Goal: Information Seeking & Learning: Compare options

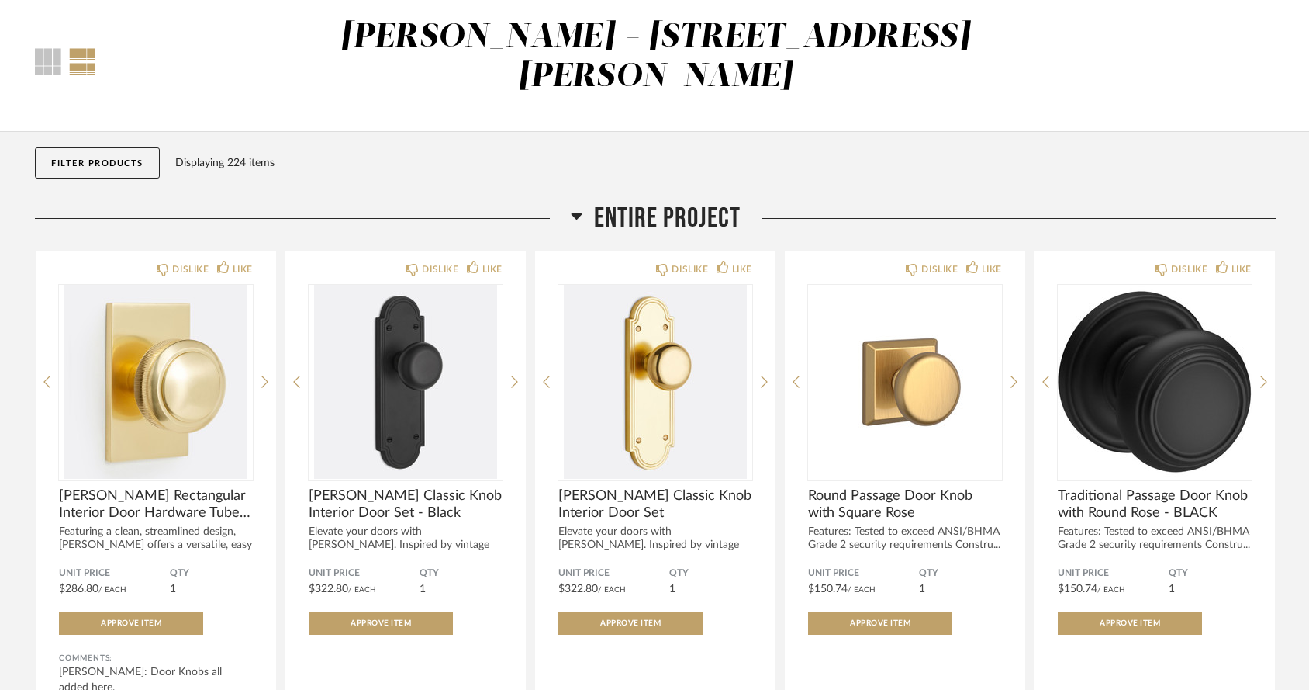
scroll to position [110, 0]
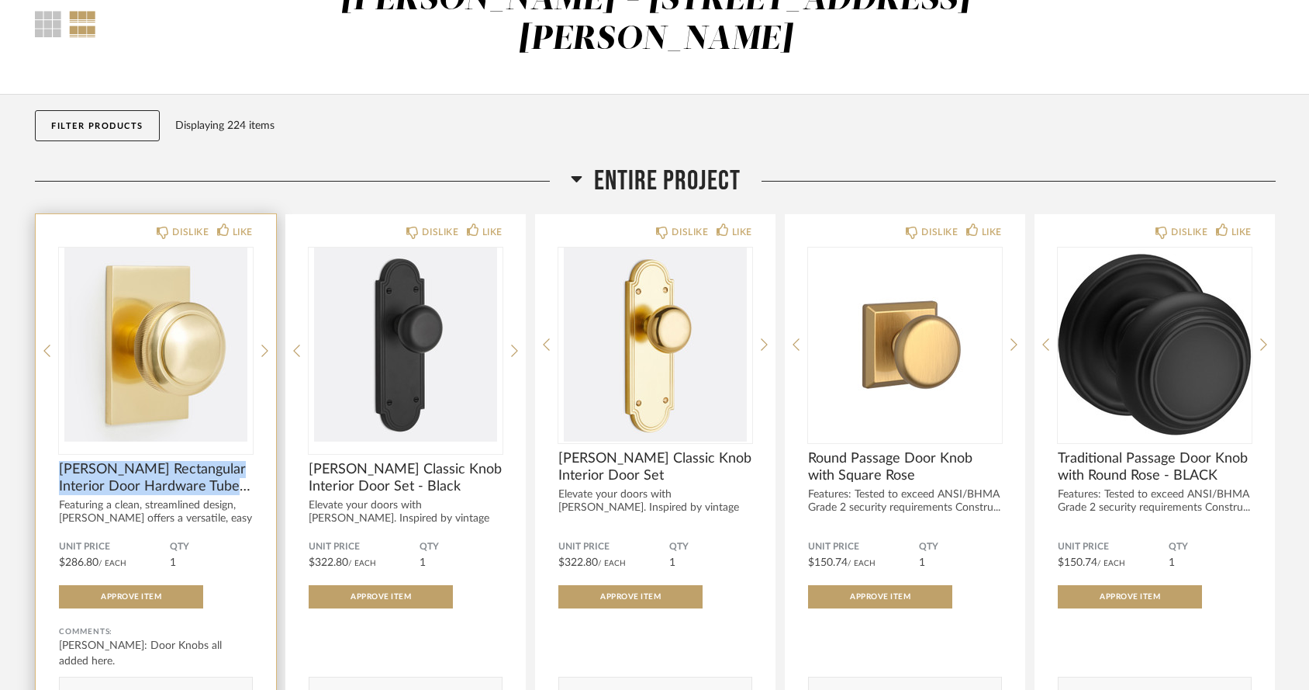
drag, startPoint x: 55, startPoint y: 430, endPoint x: 255, endPoint y: 453, distance: 201.4
click at [255, 453] on div "DISLIKE LIKE Rigdon Rectangular Interior Door Hardware Tube Latch Set With Knob…" at bounding box center [156, 482] width 240 height 536
copy span "Rigdon Rectangular Interior Door Hardware Tube Latch Set"
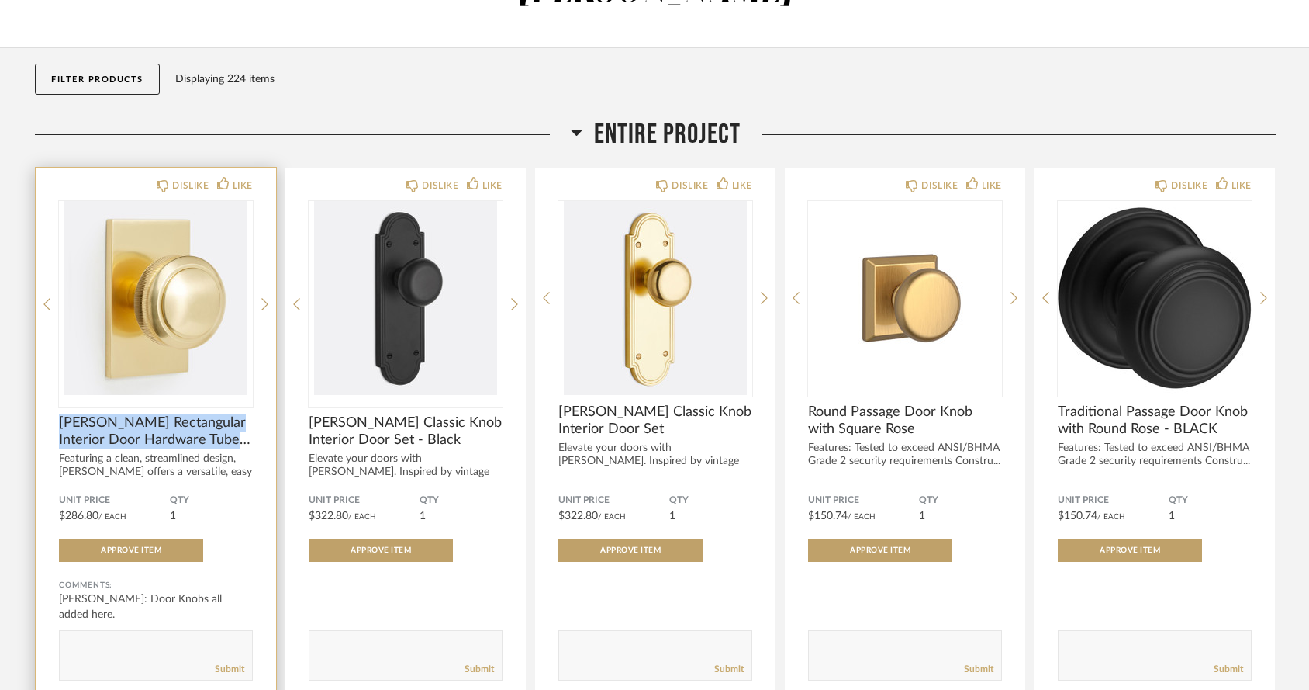
scroll to position [157, 0]
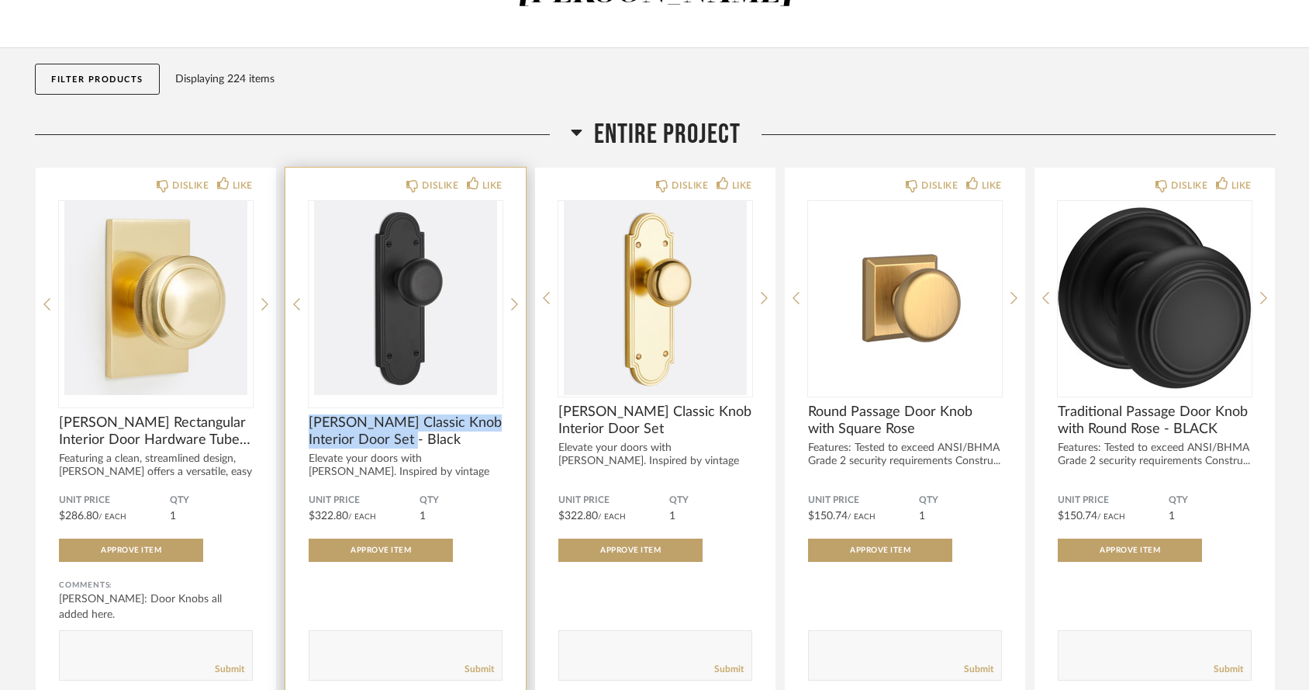
drag, startPoint x: 308, startPoint y: 379, endPoint x: 442, endPoint y: 397, distance: 135.4
click at [442, 397] on div "DISLIKE LIKE Thalia Classic Knob Interior Door Set - Black Elevate your doors w…" at bounding box center [405, 436] width 240 height 536
copy span "[PERSON_NAME] Classic Knob Interior Door Set - Black"
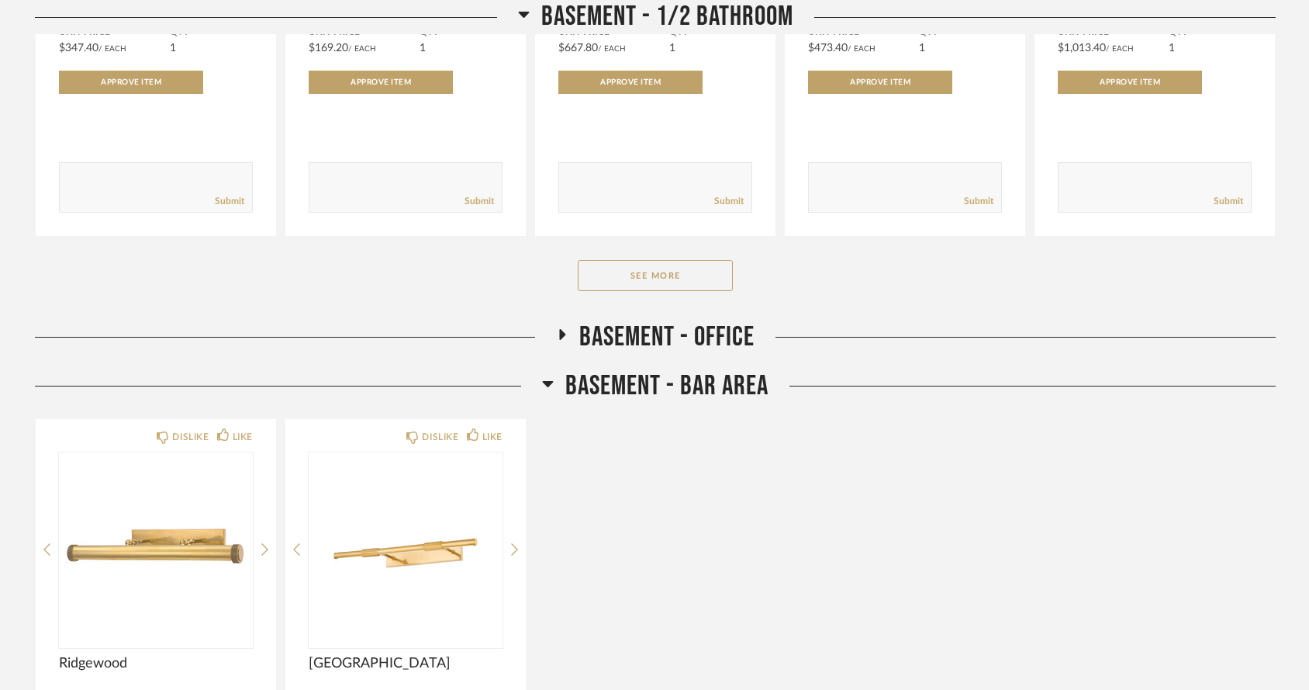
scroll to position [6400, 0]
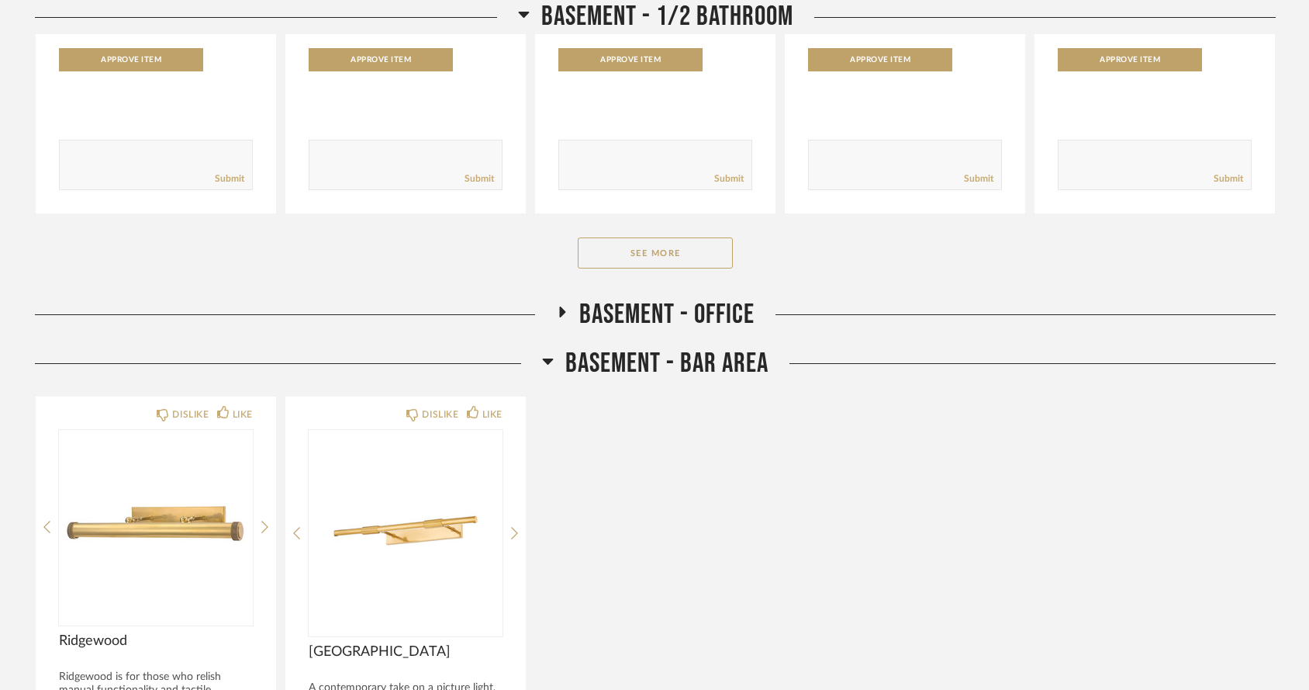
click at [549, 351] on icon at bounding box center [548, 360] width 12 height 19
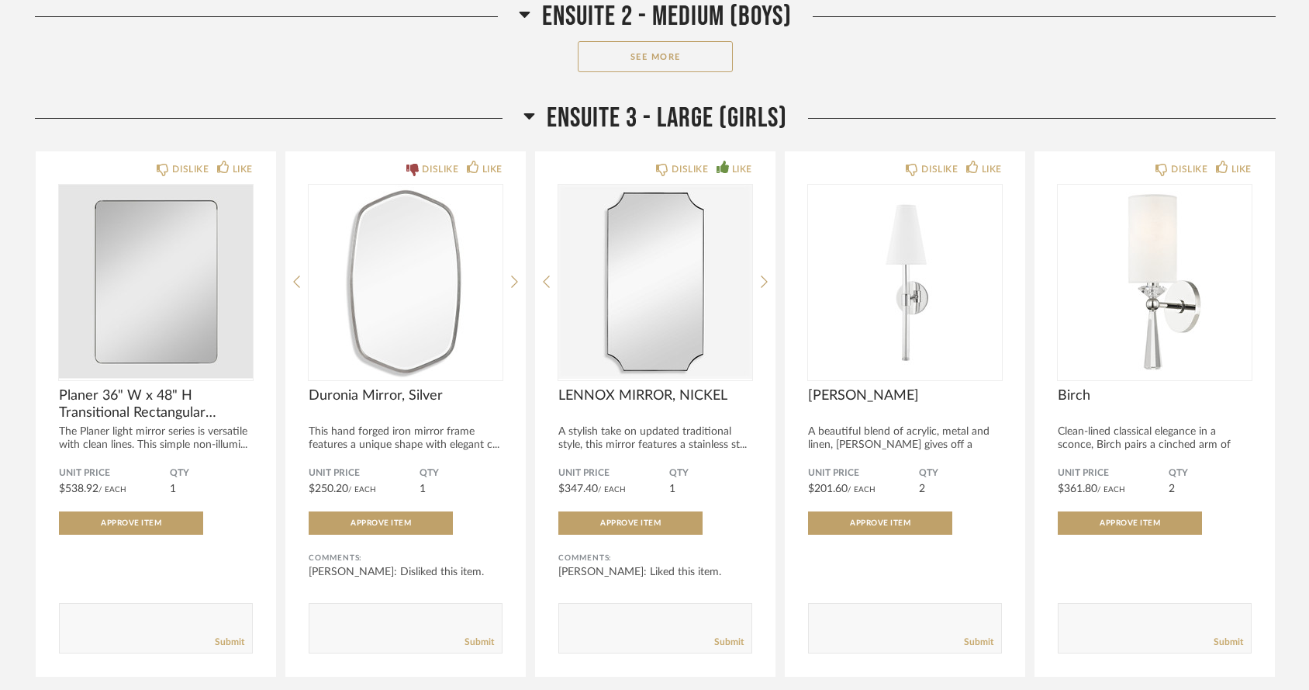
scroll to position [8013, 0]
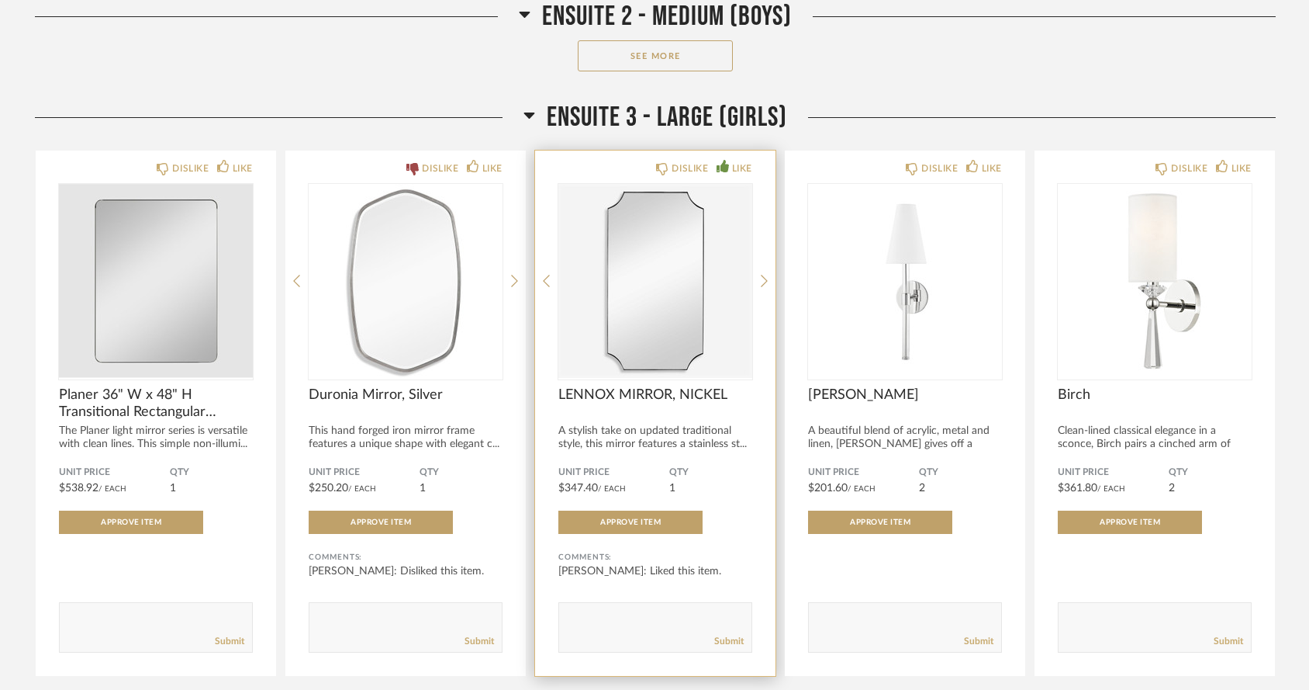
click at [596, 610] on textarea at bounding box center [655, 620] width 192 height 21
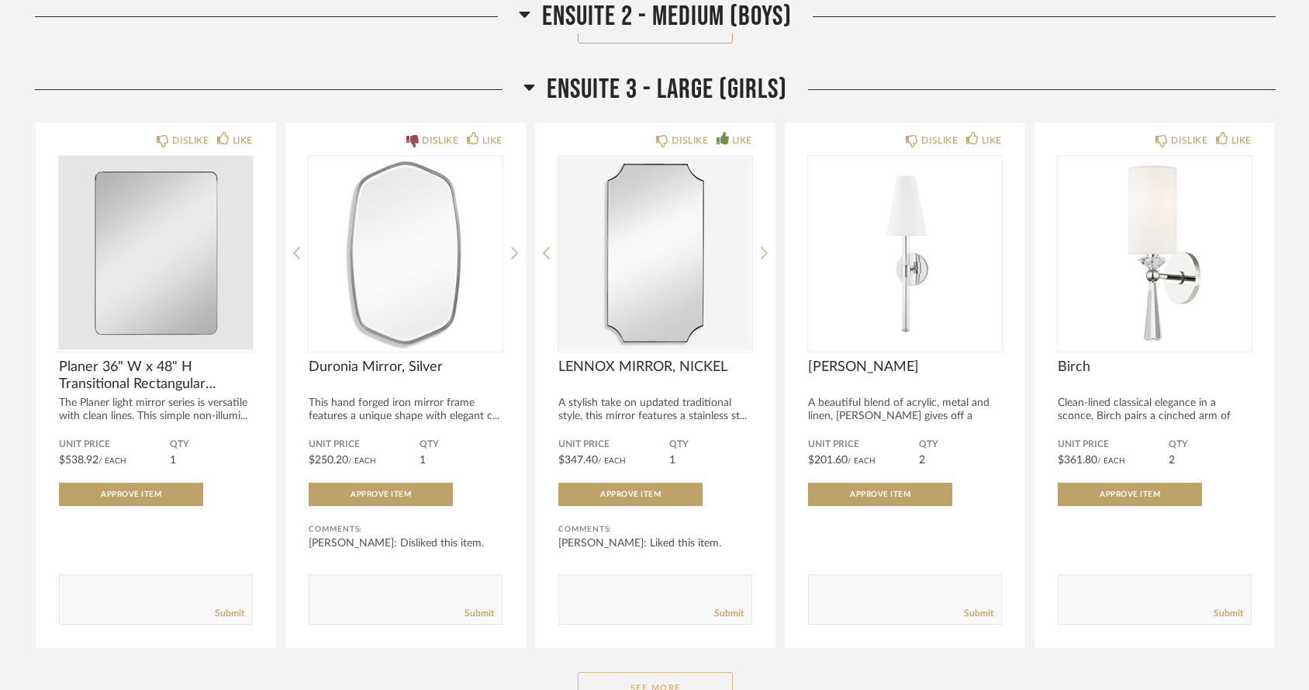
click at [626, 672] on button "See More" at bounding box center [655, 687] width 155 height 31
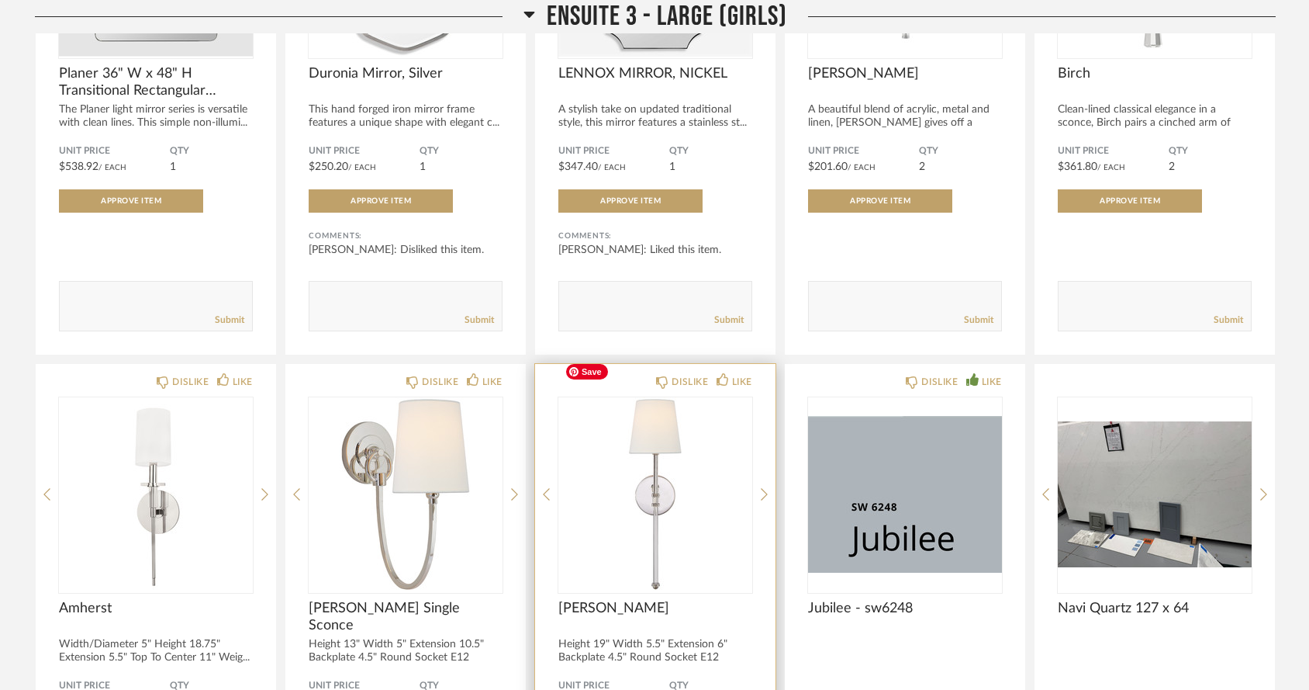
scroll to position [8311, 0]
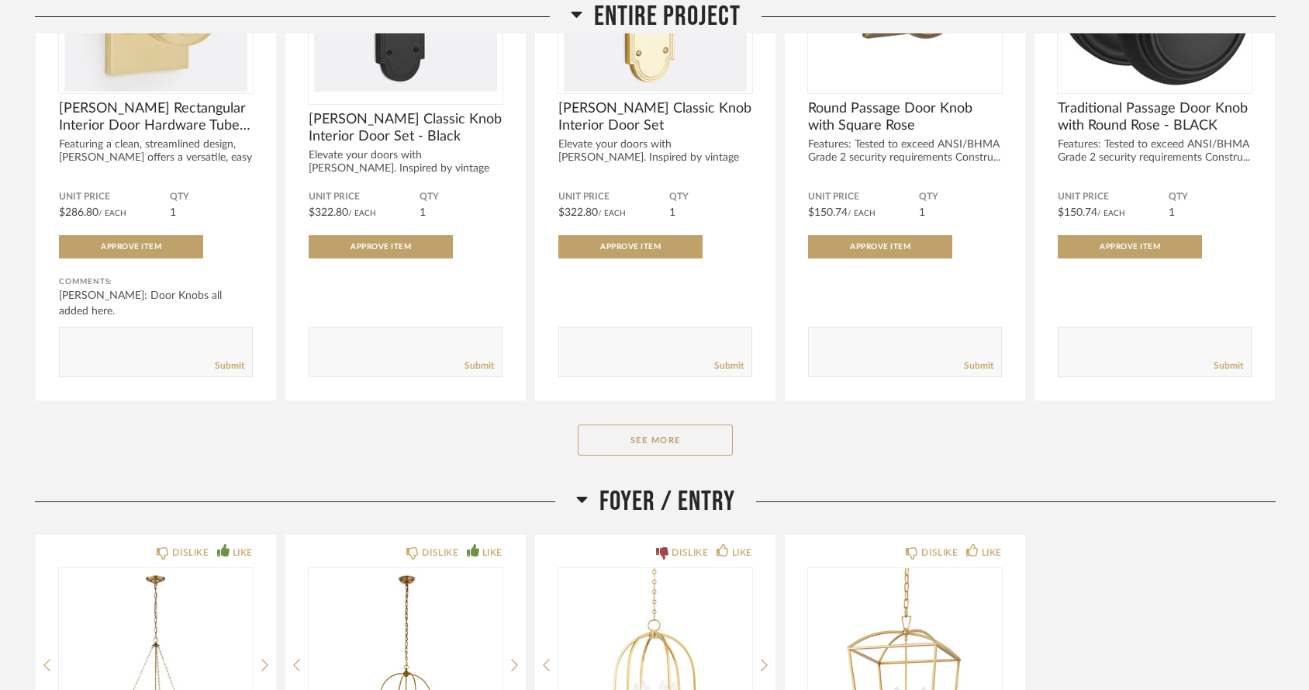
scroll to position [475, 0]
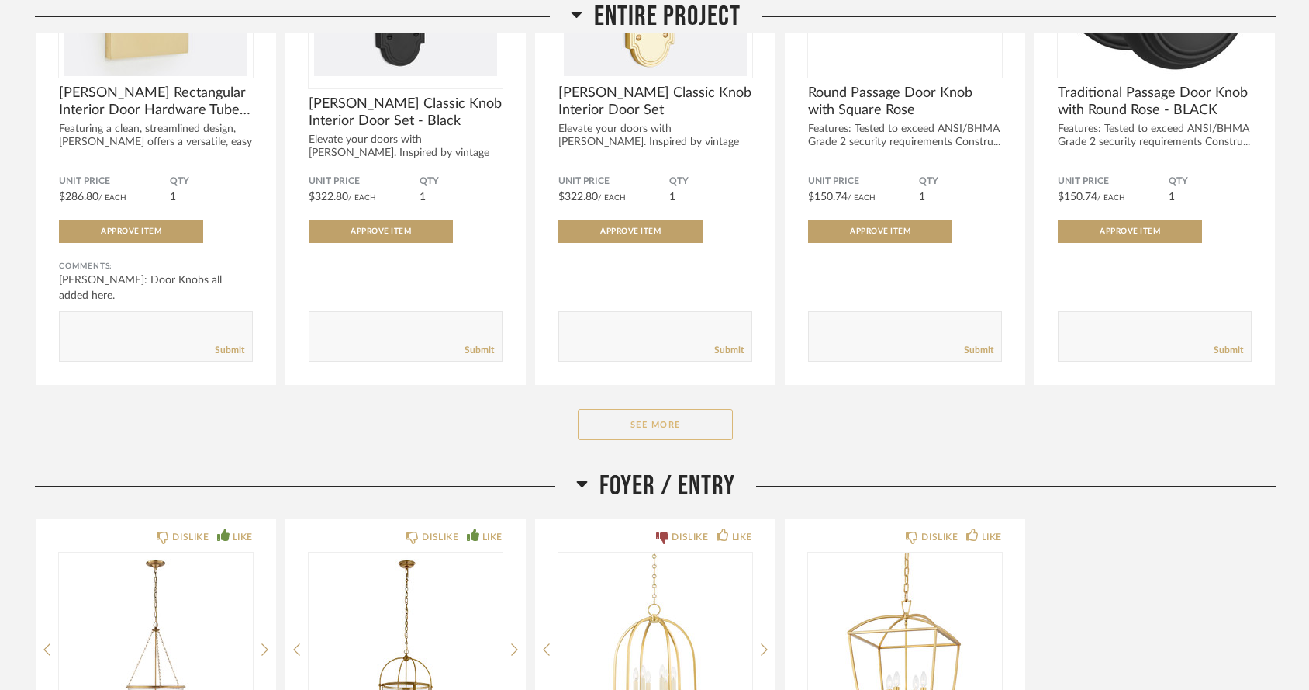
click at [644, 409] on button "See More" at bounding box center [655, 424] width 155 height 31
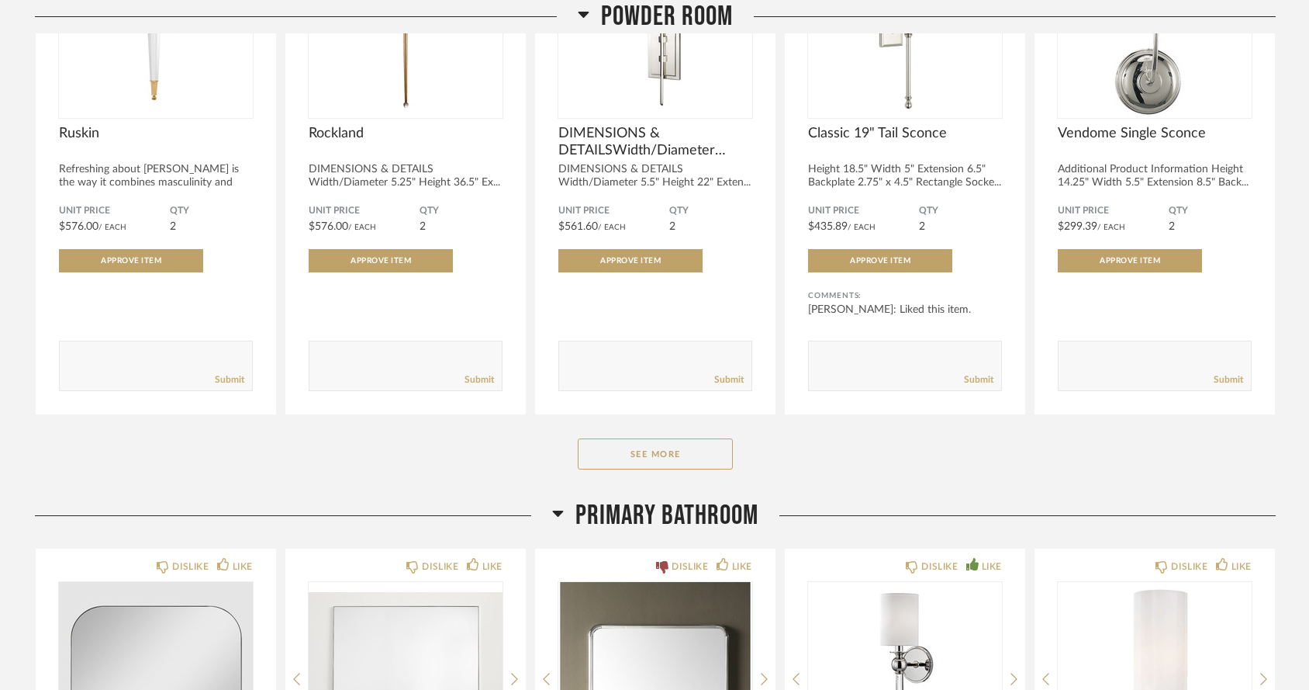
scroll to position [5774, 0]
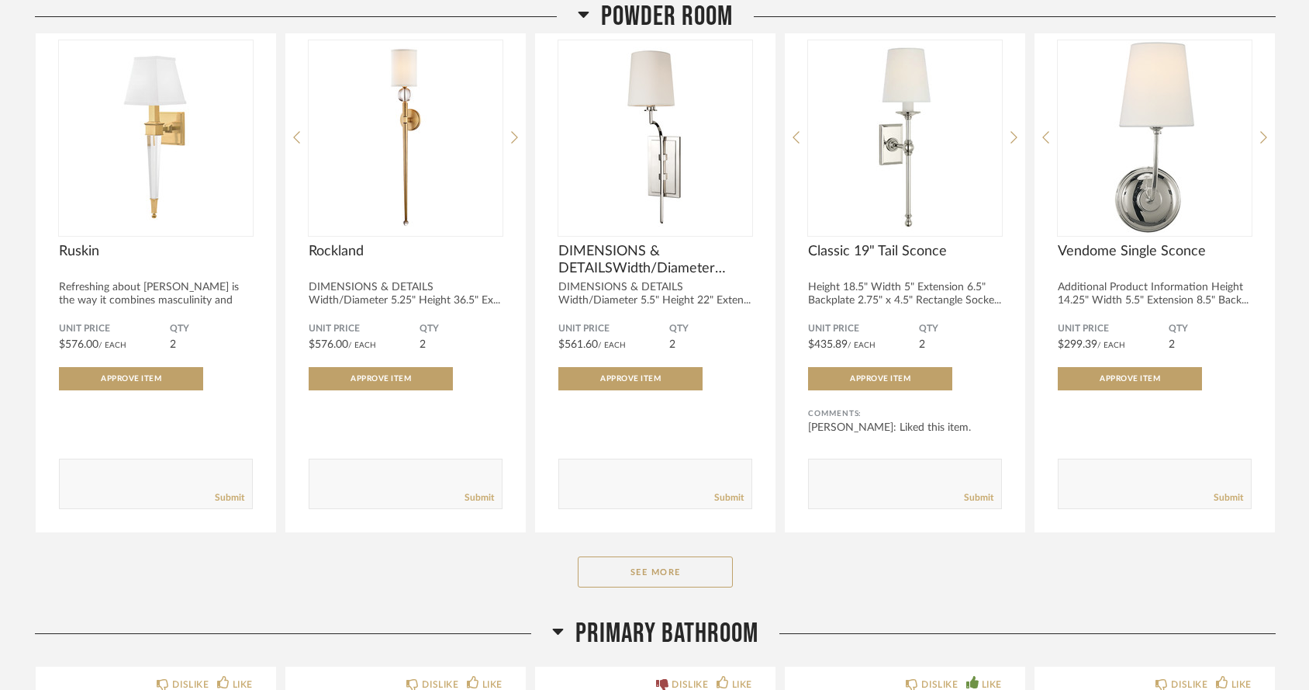
click at [604, 547] on div "Powder Room DISLIKE LIKE Ruskin Refreshing about Ruskin is the way it combines …" at bounding box center [655, 286] width 1241 height 659
click at [604, 556] on button "See More" at bounding box center [655, 571] width 155 height 31
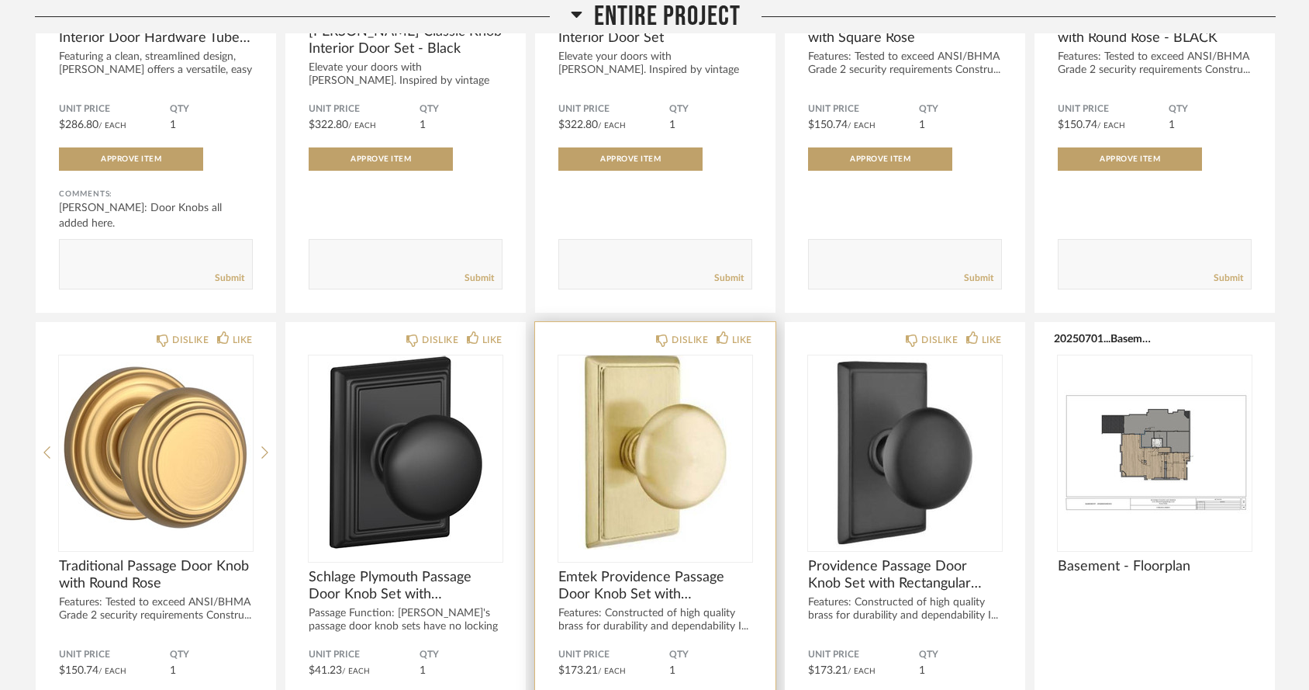
scroll to position [569, 0]
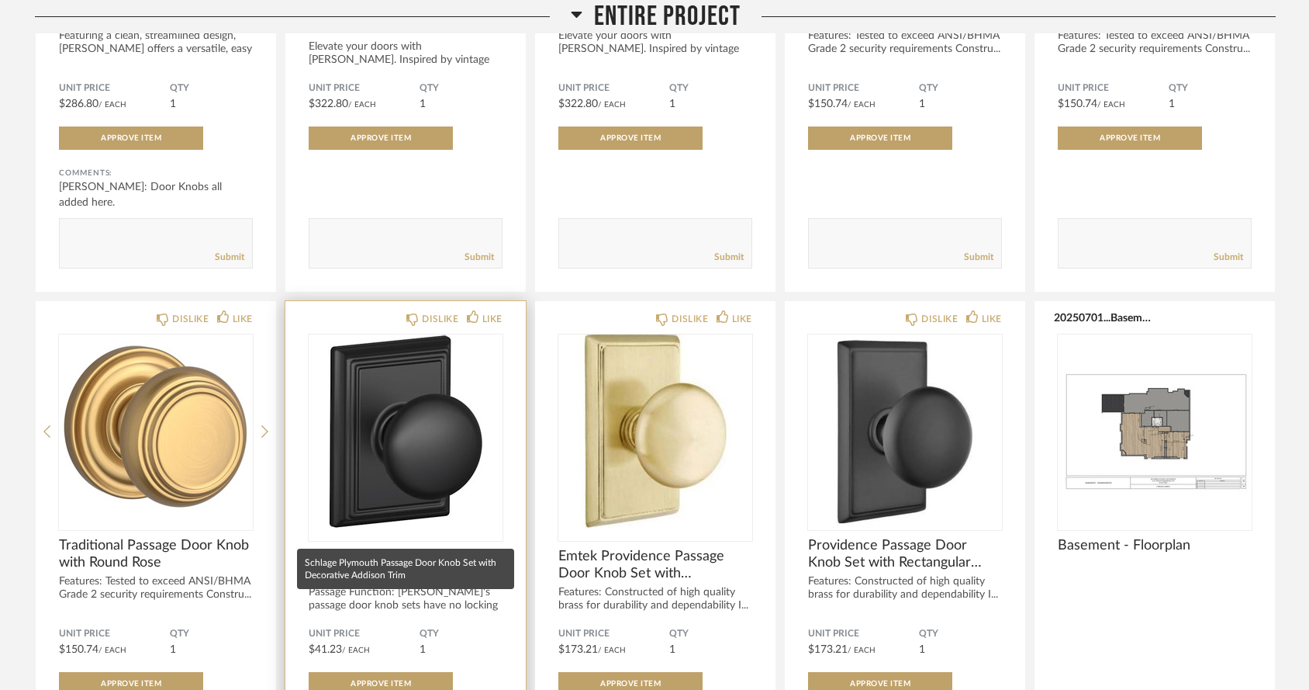
click at [396, 548] on span "Schlage Plymouth Passage Door Knob Set with Decorative Addison Trim" at bounding box center [406, 565] width 194 height 34
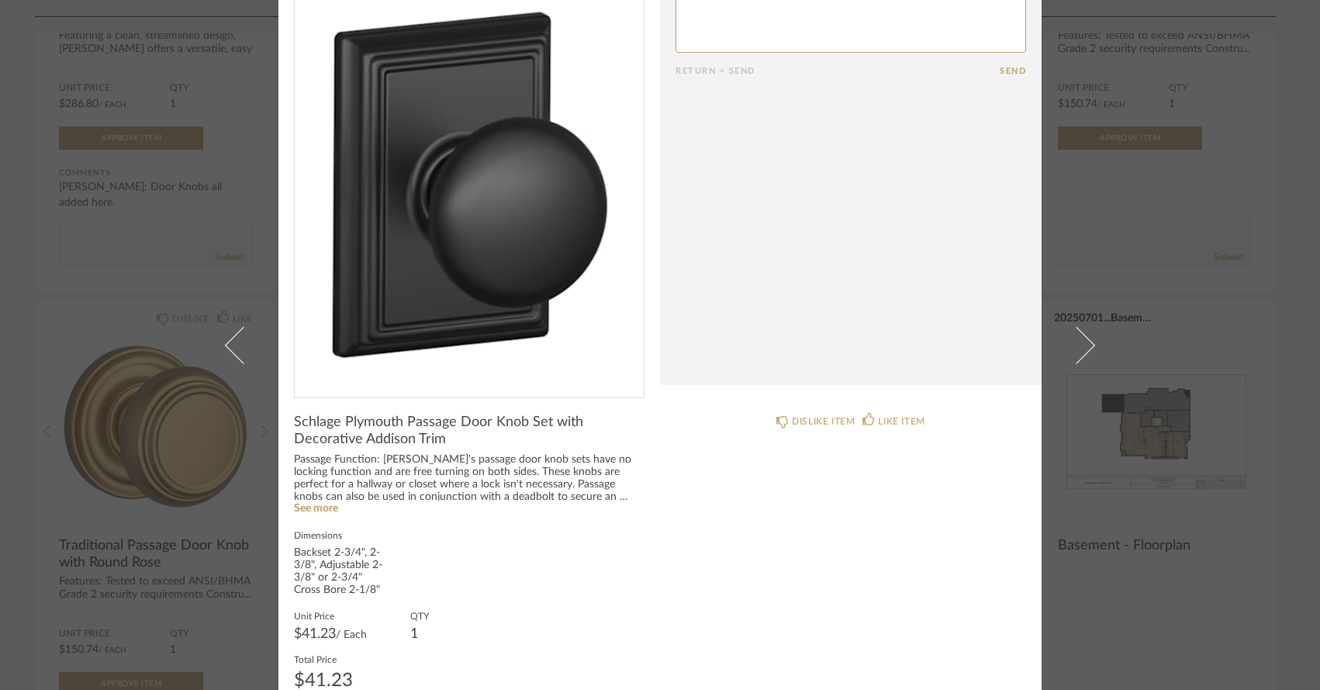
scroll to position [95, 0]
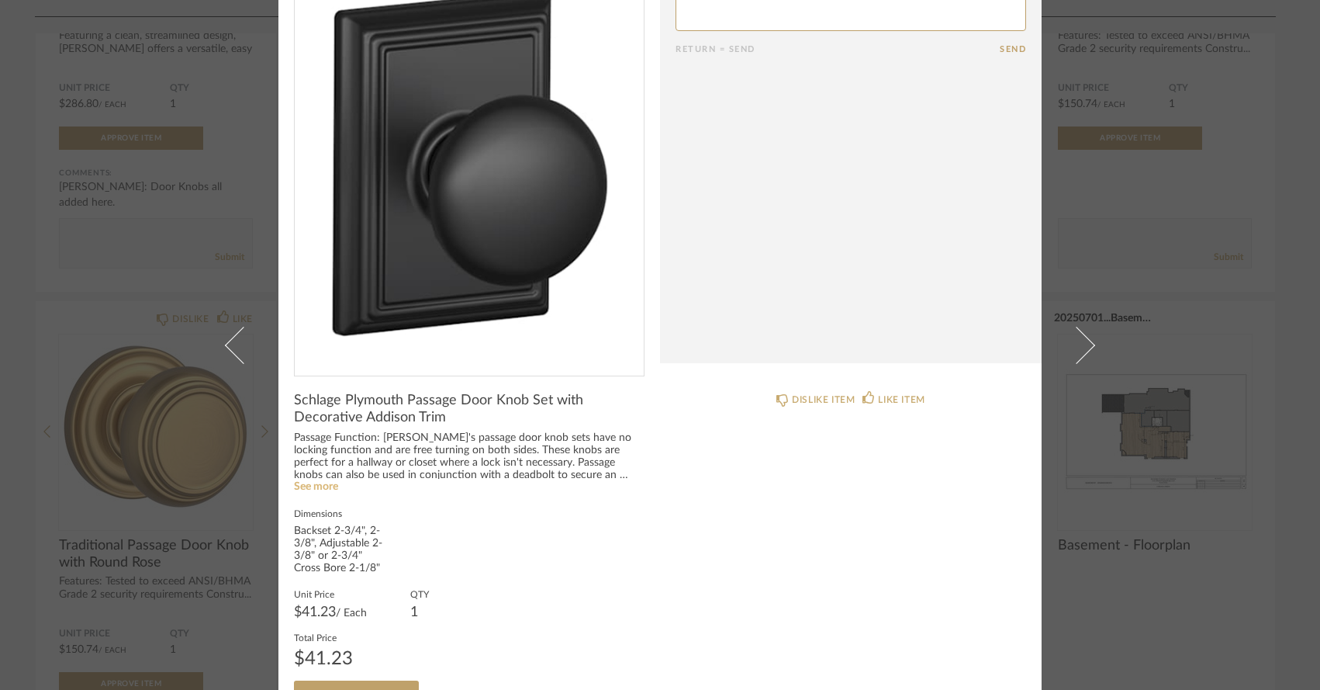
click at [312, 490] on link "See more" at bounding box center [316, 486] width 44 height 11
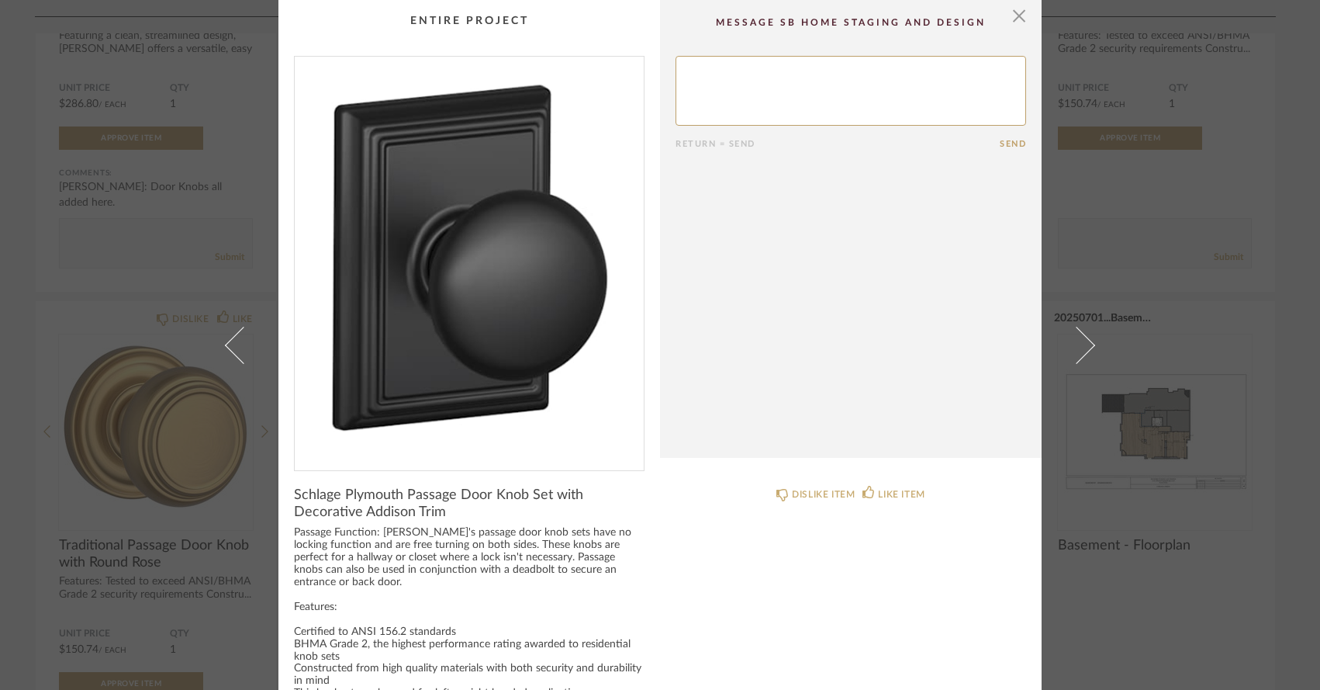
scroll to position [0, 0]
click at [138, 290] on div "× Return = Send Send Schlage Plymouth Passage Door Knob Set with Decorative Add…" at bounding box center [660, 345] width 1320 height 690
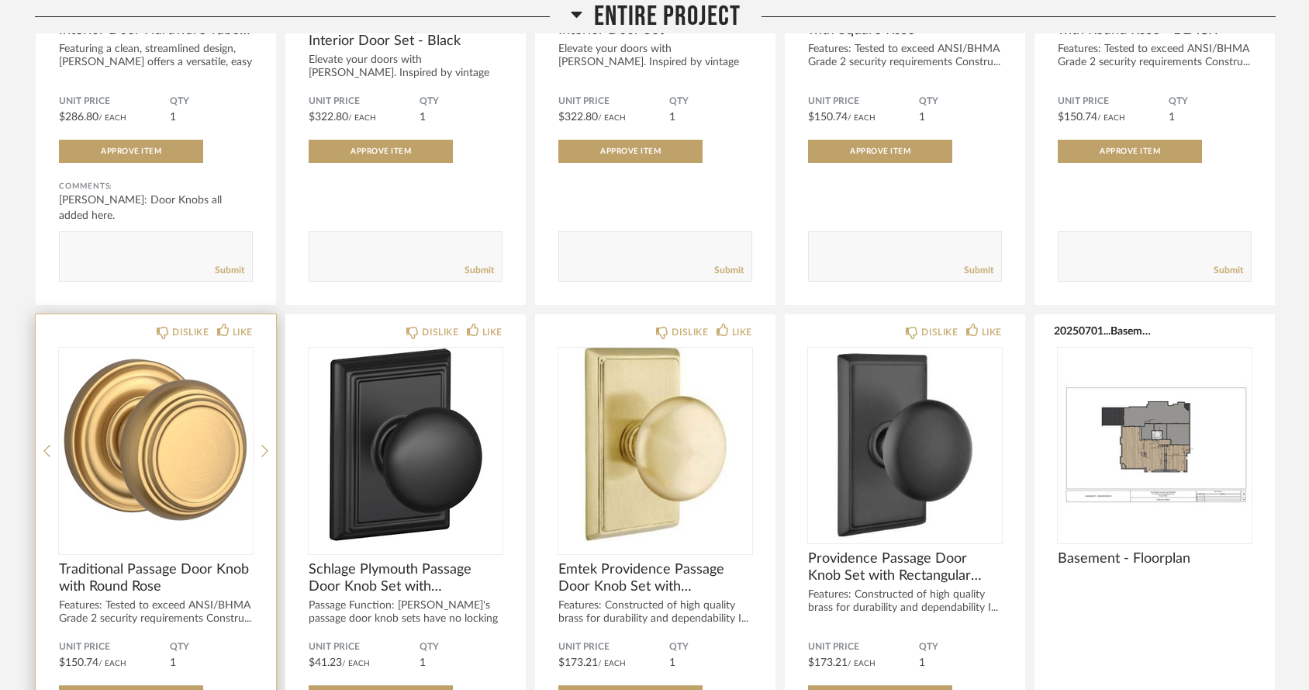
scroll to position [613, 0]
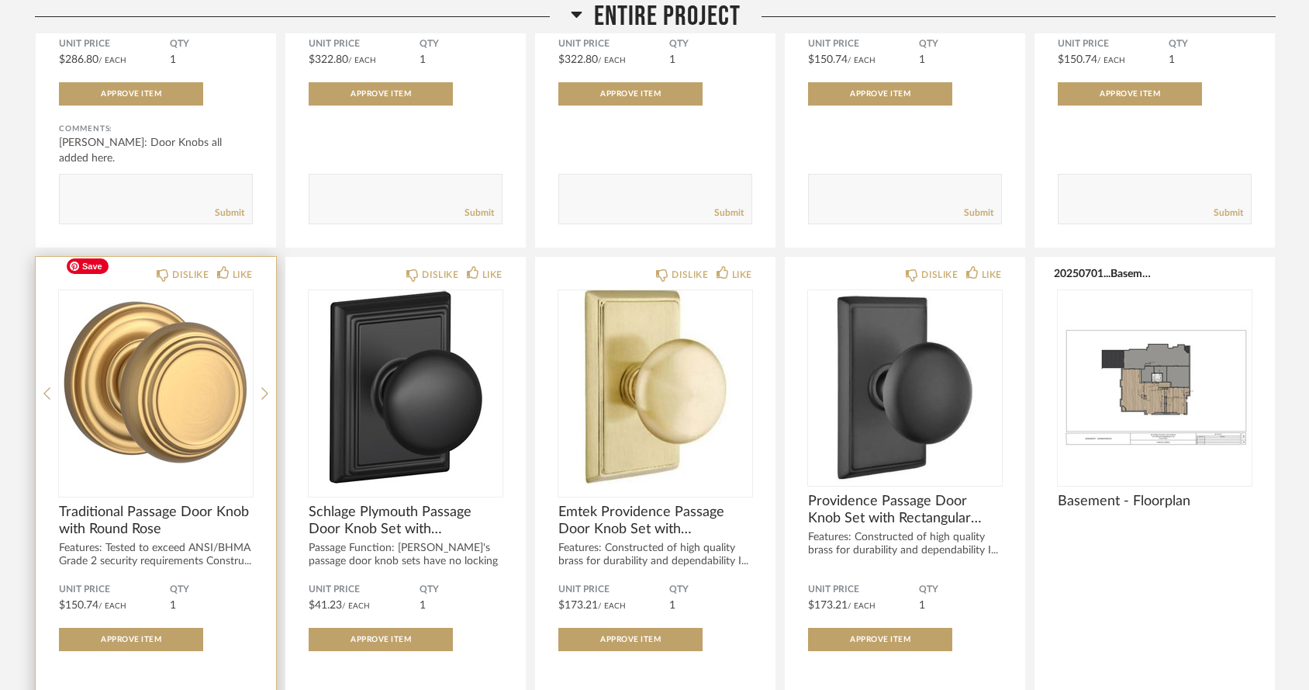
click at [105, 435] on img "0" at bounding box center [156, 387] width 194 height 194
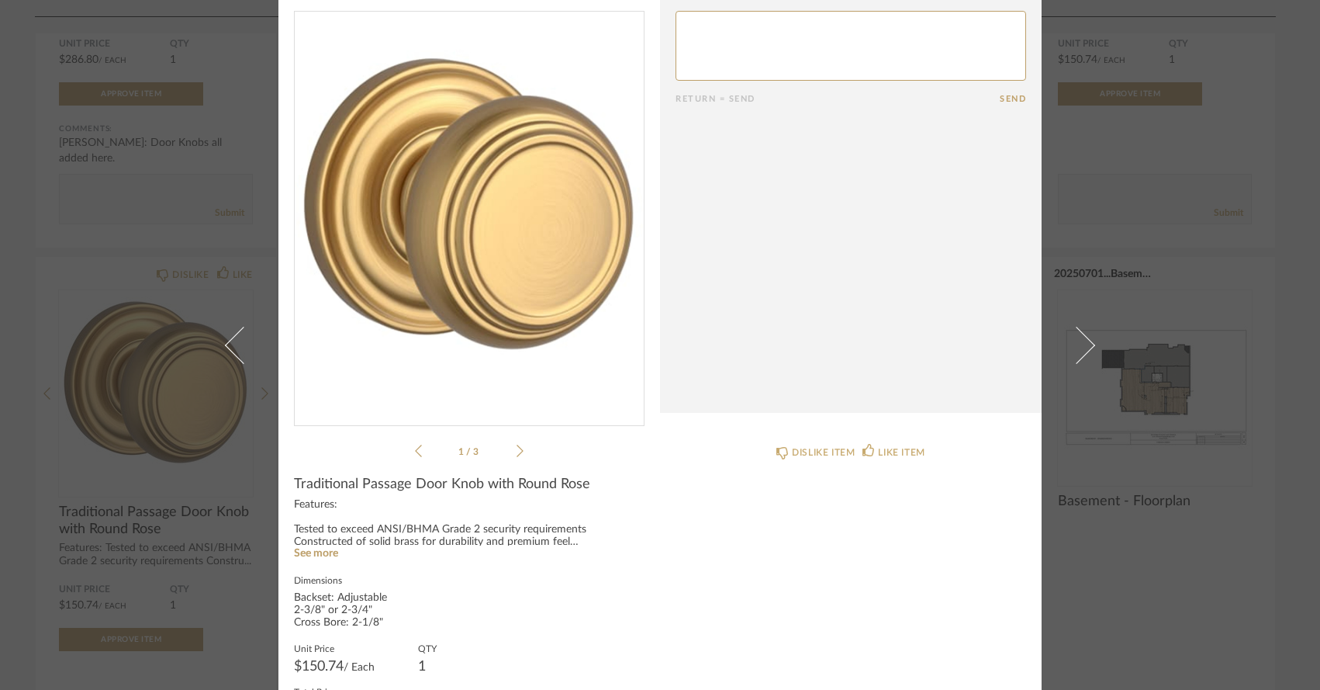
scroll to position [47, 0]
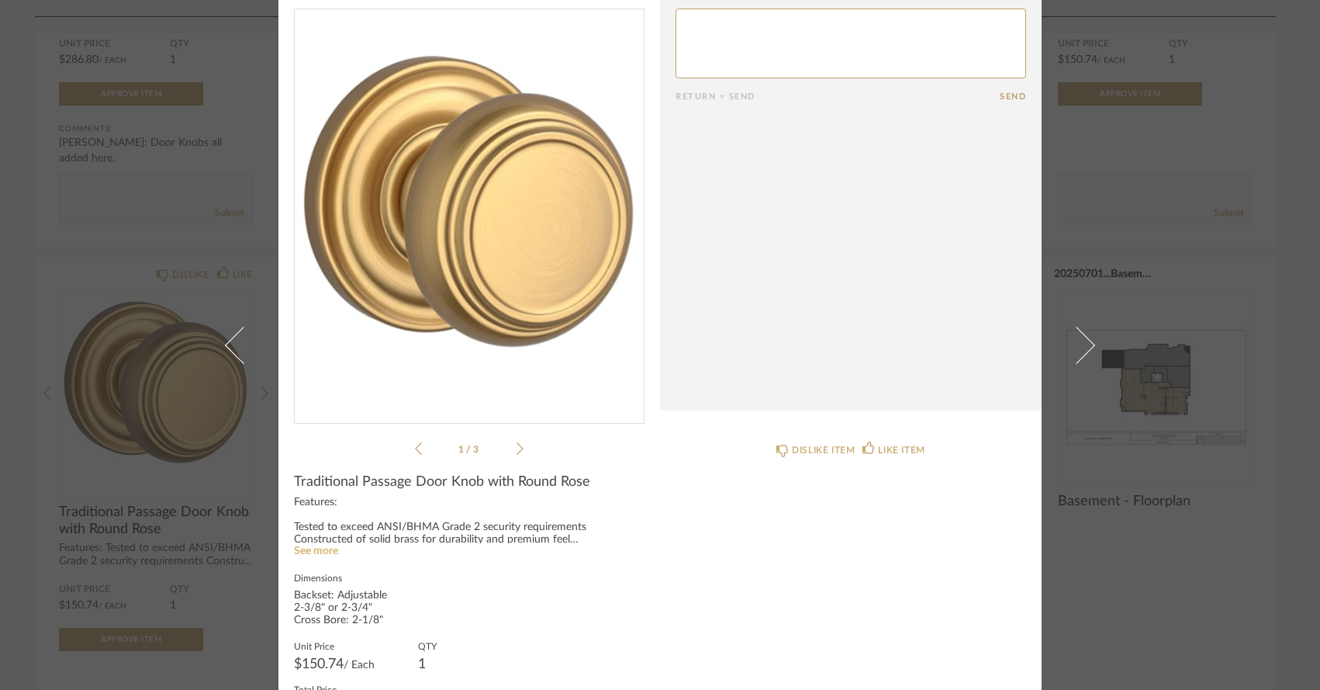
click at [316, 550] on link "See more" at bounding box center [316, 550] width 44 height 11
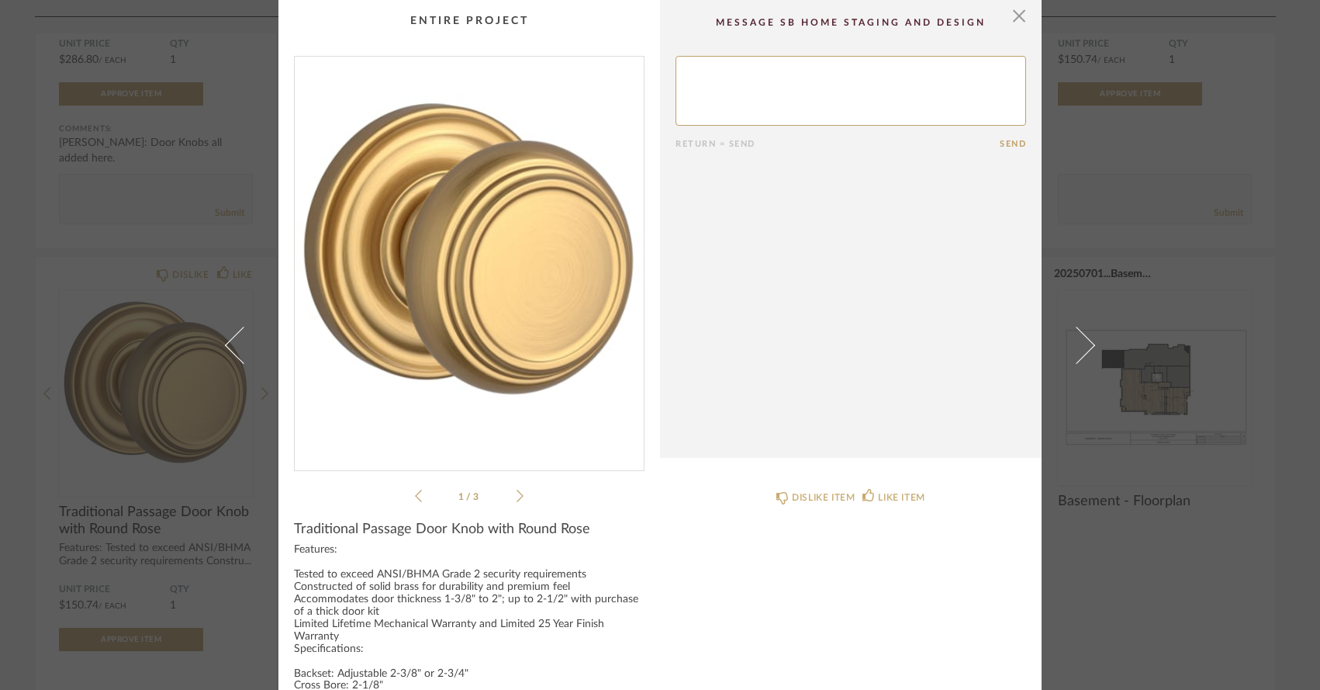
scroll to position [0, 0]
click at [1008, 19] on span "button" at bounding box center [1019, 15] width 31 height 31
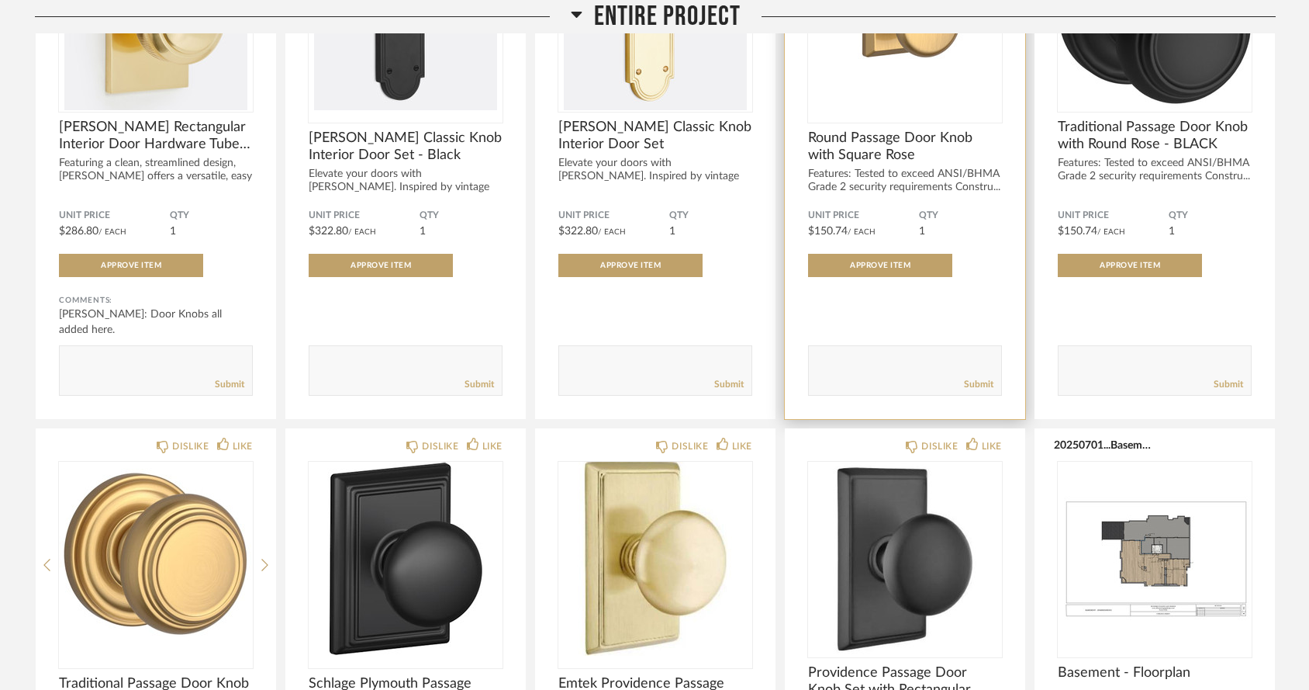
scroll to position [442, 0]
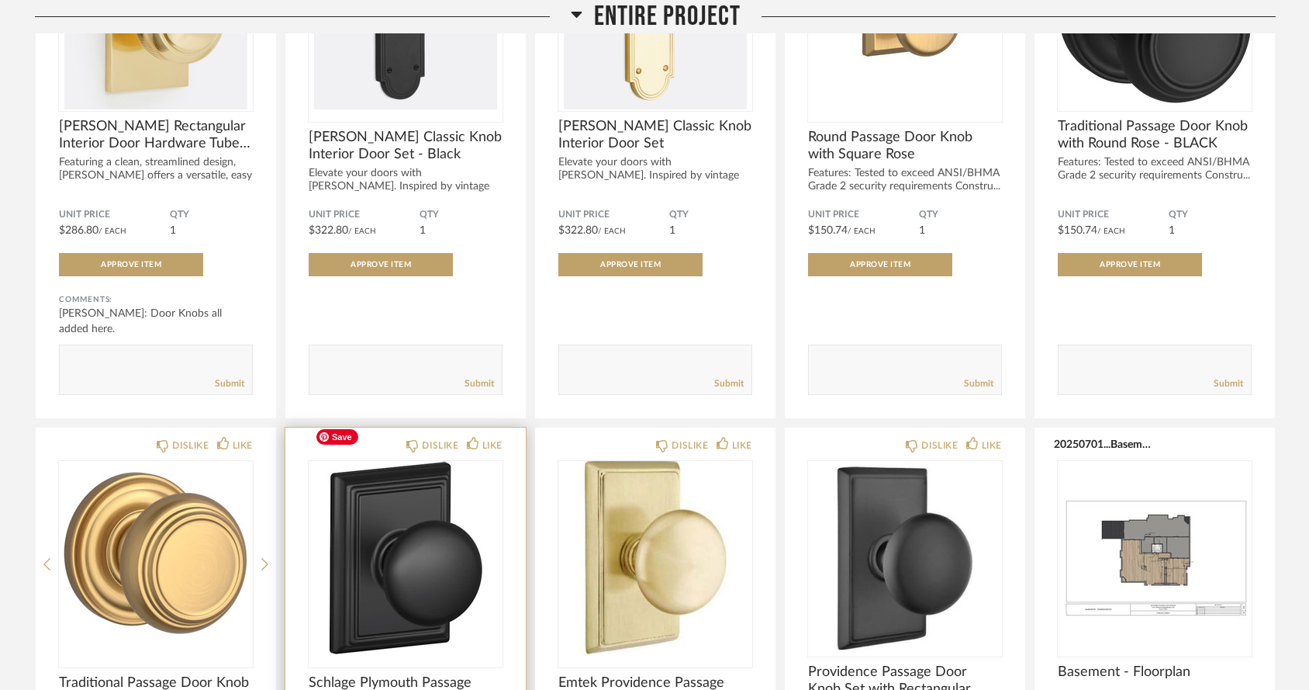
click at [420, 517] on img "0" at bounding box center [406, 558] width 194 height 194
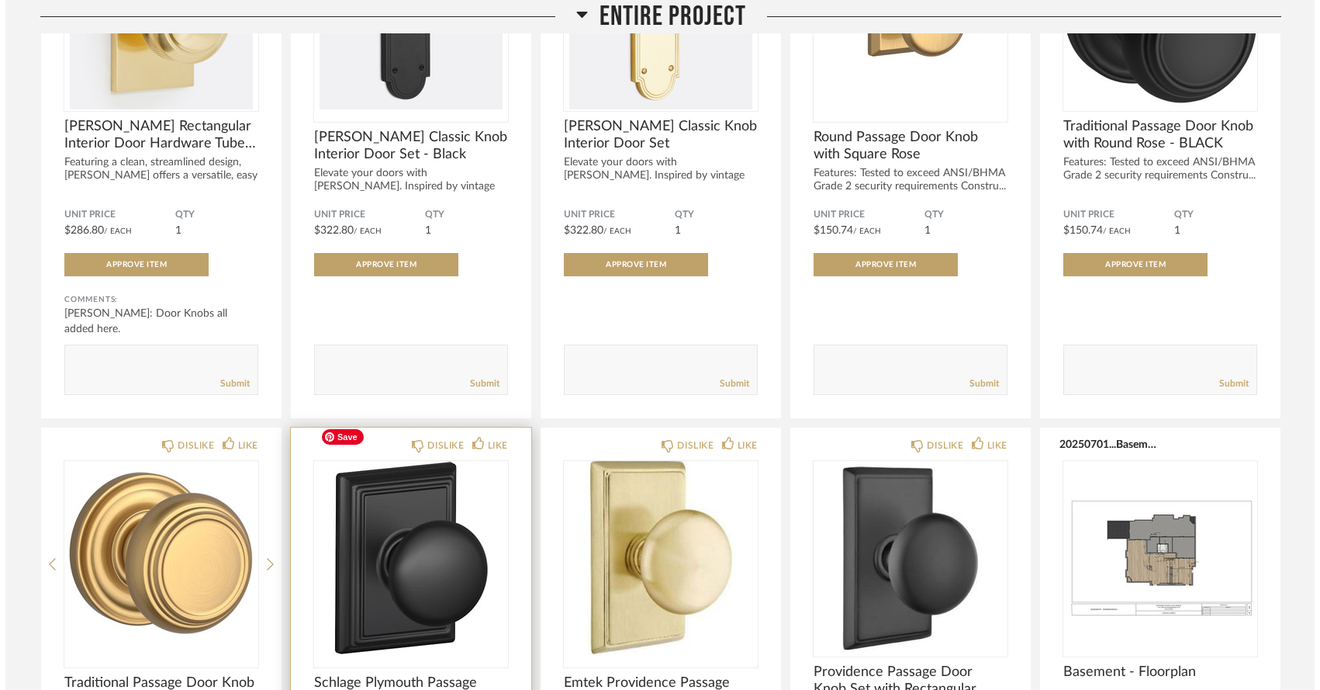
scroll to position [0, 0]
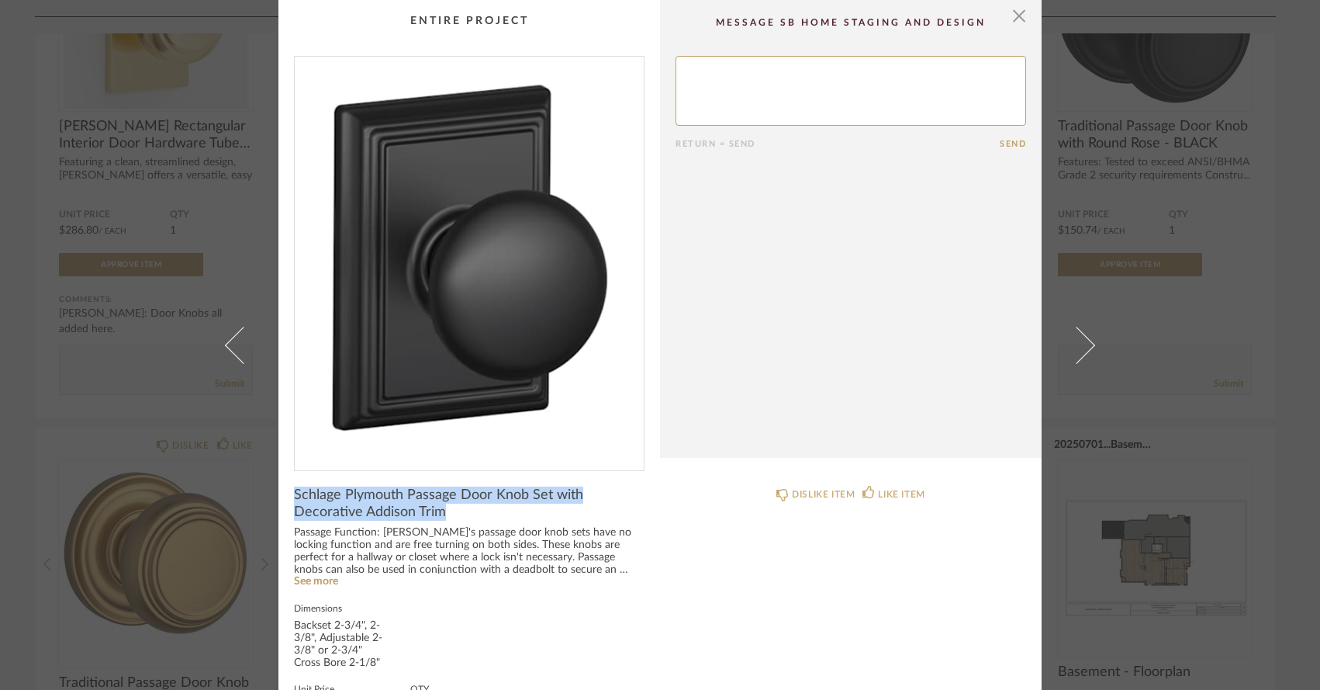
drag, startPoint x: 292, startPoint y: 491, endPoint x: 448, endPoint y: 524, distance: 160.0
click at [448, 524] on product-name "Schlage Plymouth Passage Door Knob Set with Decorative Addison Trim" at bounding box center [469, 506] width 351 height 40
copy span "Schlage Plymouth Passage Door Knob Set with Decorative Addison Trim"
click at [1012, 16] on span "button" at bounding box center [1019, 15] width 31 height 31
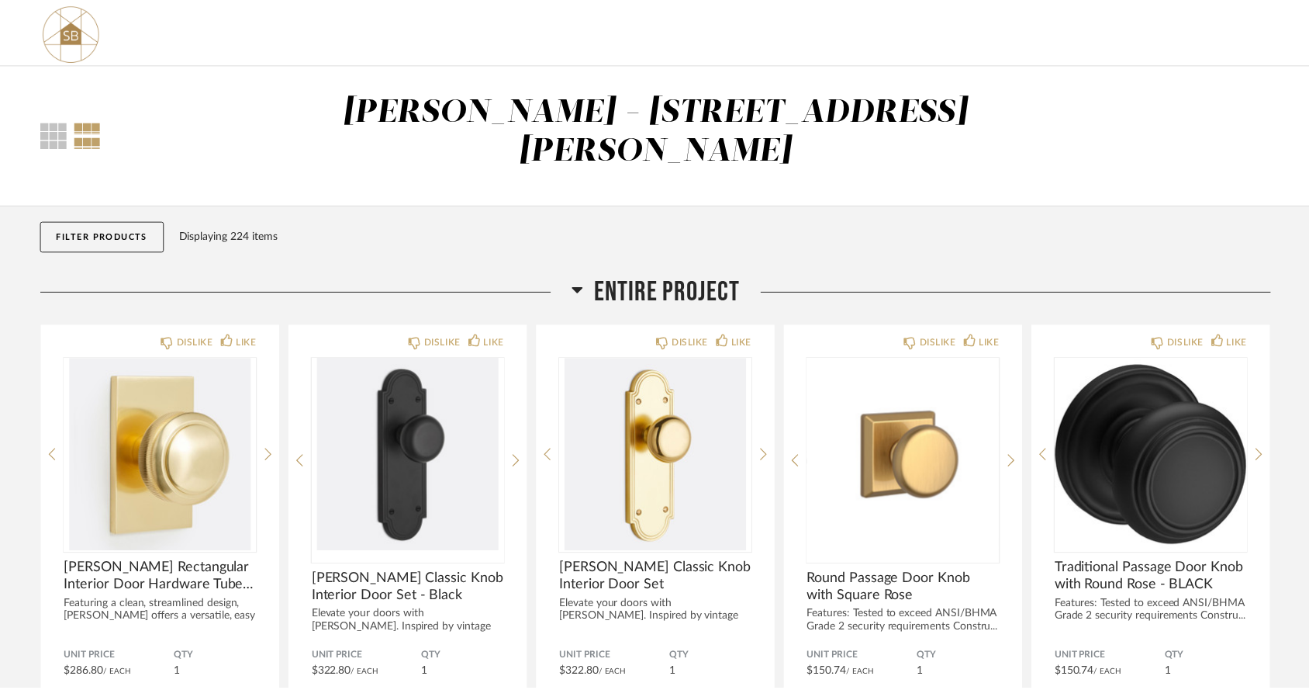
scroll to position [442, 0]
